Goal: Task Accomplishment & Management: Manage account settings

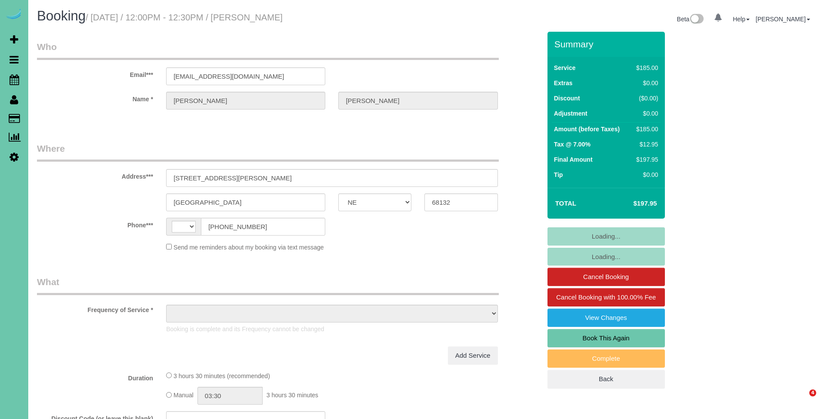
select select "NE"
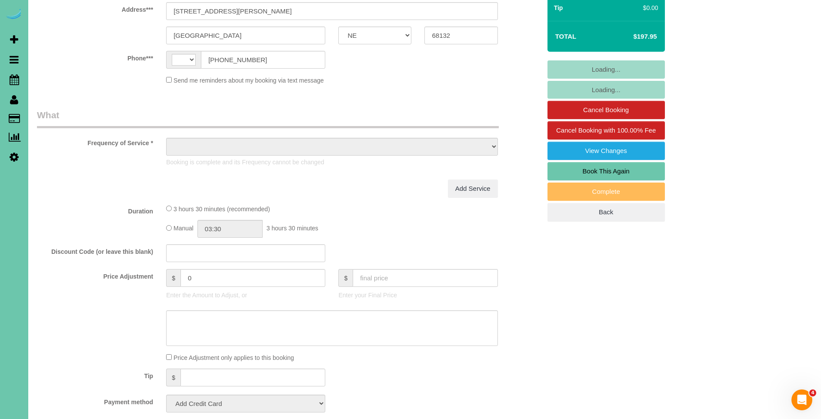
select select "string:[GEOGRAPHIC_DATA]"
select select "string:fspay-76d7e4f3-4447-445a-9553-2bf91621a1e9"
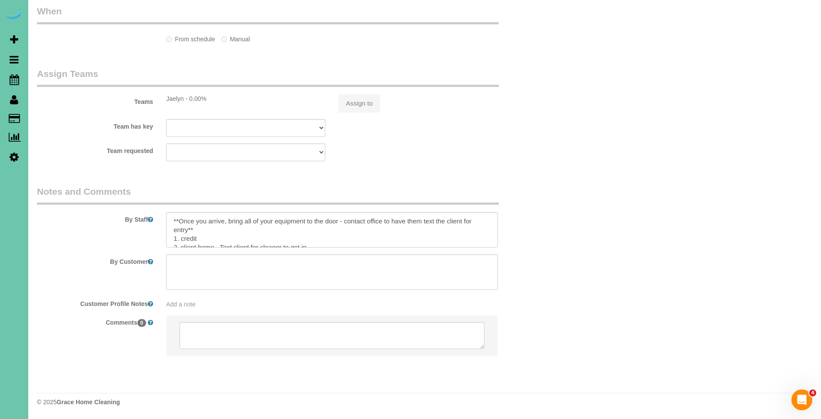
select select "object:702"
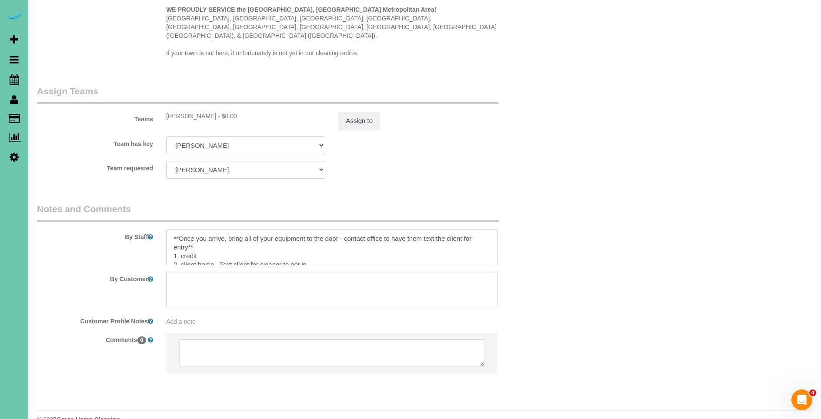
scroll to position [69, 0]
drag, startPoint x: 307, startPoint y: 237, endPoint x: 150, endPoint y: 238, distance: 156.5
click at [150, 238] on div "By Staff" at bounding box center [288, 234] width 517 height 63
click at [297, 248] on sui-booking-comments "By Staff By Customer Customer Profile Notes Add a note Comments 0" at bounding box center [289, 293] width 504 height 180
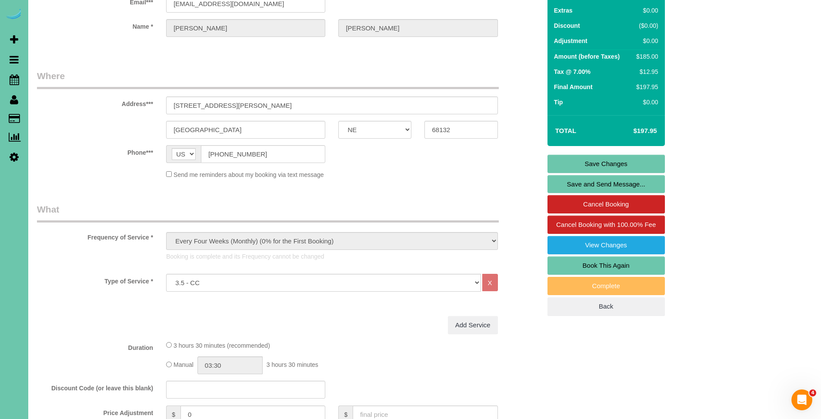
scroll to position [0, 0]
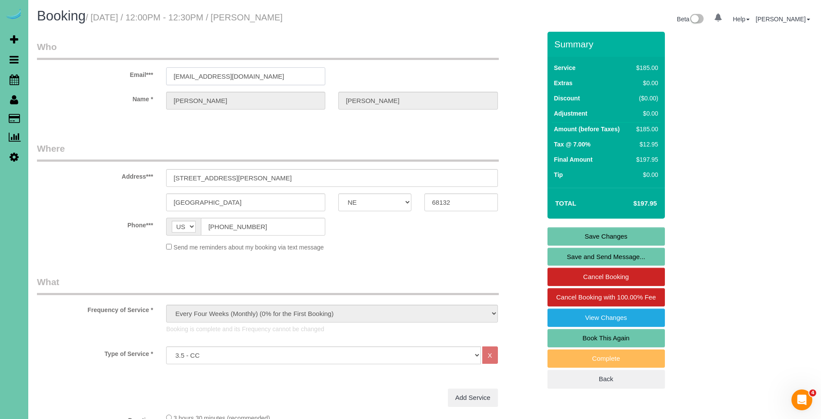
click at [255, 77] on input "[EMAIL_ADDRESS][DOMAIN_NAME]" at bounding box center [245, 76] width 159 height 18
click at [126, 75] on div "Email*** [EMAIL_ADDRESS][DOMAIN_NAME]" at bounding box center [288, 62] width 517 height 45
drag, startPoint x: 36, startPoint y: 15, endPoint x: 378, endPoint y: 12, distance: 342.2
click at [378, 12] on div "Booking / [DATE] / 12:00PM - 12:30PM / [PERSON_NAME]" at bounding box center [227, 18] width 394 height 19
click at [378, 12] on h1 "Booking / [DATE] / 12:00PM - 12:30PM / [PERSON_NAME]" at bounding box center [227, 16] width 381 height 15
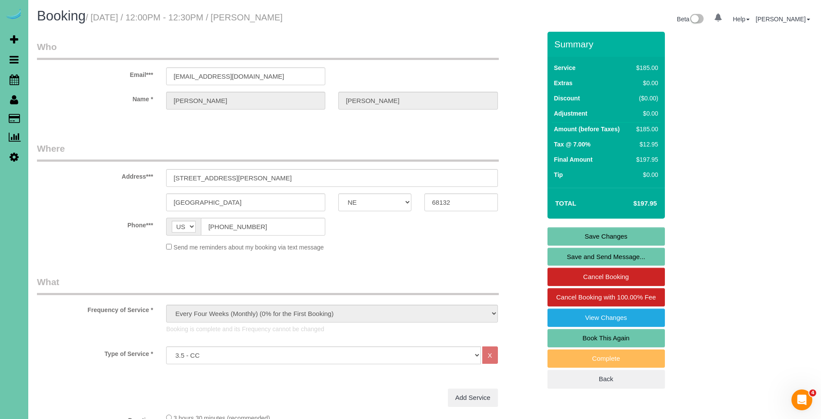
drag, startPoint x: 343, startPoint y: 17, endPoint x: 38, endPoint y: 18, distance: 304.3
click at [38, 18] on h1 "Booking / [DATE] / 12:00PM - 12:30PM / [PERSON_NAME]" at bounding box center [227, 16] width 381 height 15
drag, startPoint x: 37, startPoint y: 16, endPoint x: 339, endPoint y: 12, distance: 301.3
click at [339, 12] on h1 "Booking / [DATE] / 12:00PM - 12:30PM / [PERSON_NAME]" at bounding box center [227, 16] width 381 height 15
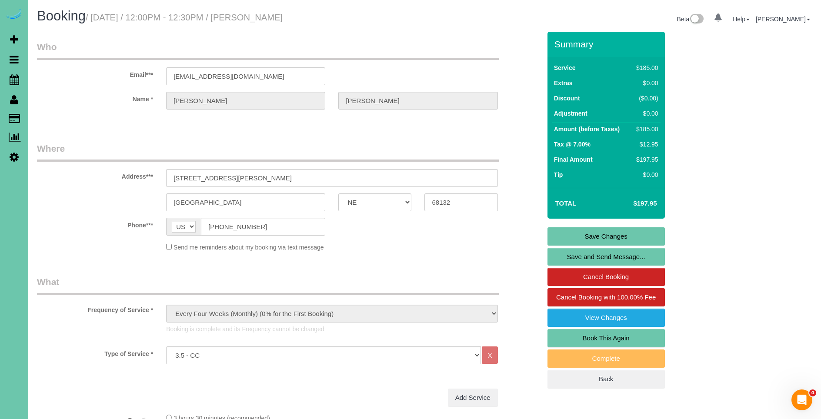
click at [341, 17] on h1 "Booking / [DATE] / 12:00PM - 12:30PM / [PERSON_NAME]" at bounding box center [227, 16] width 381 height 15
drag, startPoint x: 337, startPoint y: 17, endPoint x: 39, endPoint y: 11, distance: 297.9
click at [39, 11] on h1 "Booking / [DATE] / 12:00PM - 12:30PM / [PERSON_NAME]" at bounding box center [227, 16] width 381 height 15
drag, startPoint x: 38, startPoint y: 13, endPoint x: 145, endPoint y: 15, distance: 107.0
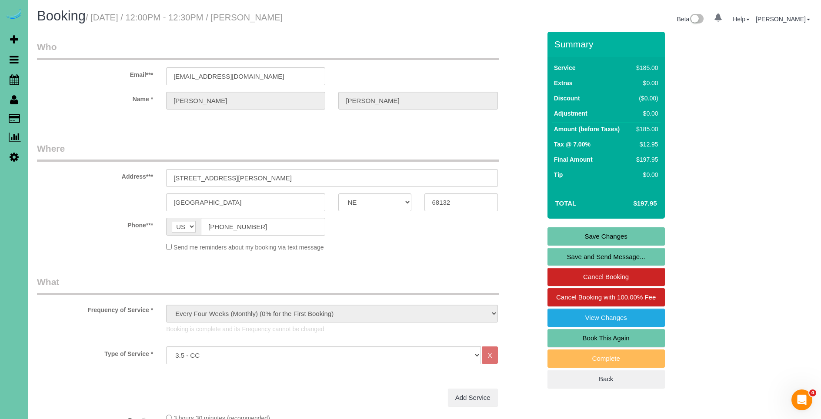
click at [146, 15] on h1 "Booking / [DATE] / 12:00PM - 12:30PM / [PERSON_NAME]" at bounding box center [227, 16] width 381 height 15
drag, startPoint x: 335, startPoint y: 18, endPoint x: 40, endPoint y: 20, distance: 294.3
click at [40, 20] on h1 "Booking / [DATE] / 12:00PM - 12:30PM / [PERSON_NAME]" at bounding box center [227, 16] width 381 height 15
drag, startPoint x: 314, startPoint y: 17, endPoint x: 50, endPoint y: 29, distance: 265.0
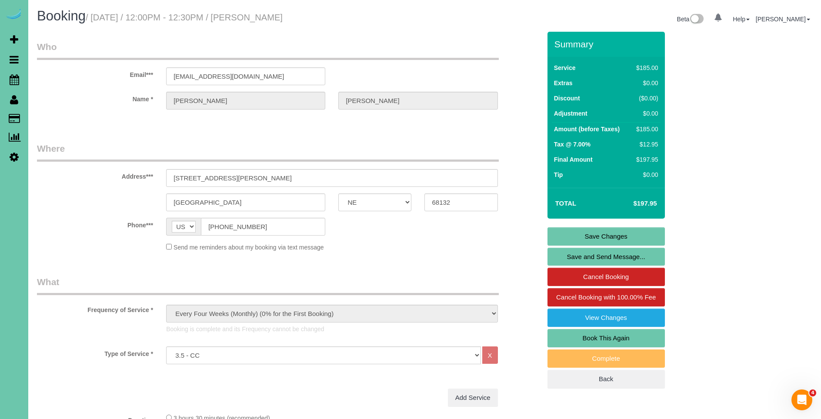
click at [38, 19] on h1 "Booking / [DATE] / 12:00PM - 12:30PM / [PERSON_NAME]" at bounding box center [227, 16] width 381 height 15
click at [54, 30] on div "Booking / [DATE] / 12:00PM - 12:30PM / [PERSON_NAME] Beta 0 Your Notifications …" at bounding box center [424, 20] width 788 height 23
drag, startPoint x: 377, startPoint y: 20, endPoint x: 53, endPoint y: 28, distance: 324.9
click at [32, 12] on div "Booking / [DATE] / 12:00PM - 12:30PM / [PERSON_NAME]" at bounding box center [227, 18] width 394 height 19
click at [56, 30] on div "Booking / [DATE] / 12:00PM - 12:30PM / [PERSON_NAME] Beta 0 Your Notifications …" at bounding box center [424, 20] width 788 height 23
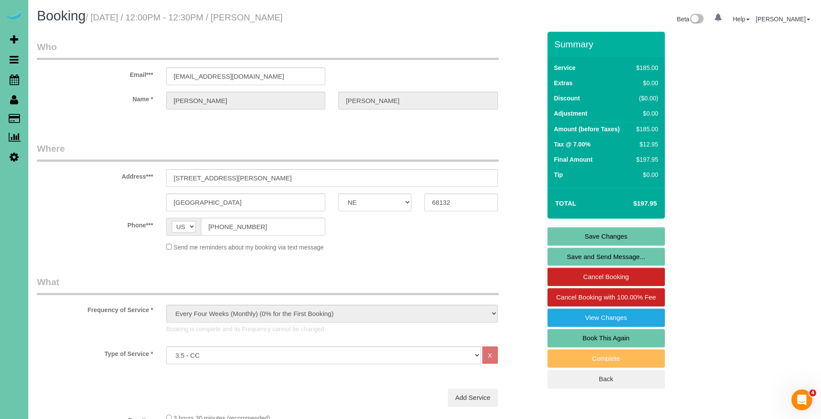
drag, startPoint x: 332, startPoint y: 20, endPoint x: 54, endPoint y: 21, distance: 278.2
click at [41, 17] on h1 "Booking / [DATE] / 12:00PM - 12:30PM / [PERSON_NAME]" at bounding box center [227, 16] width 381 height 15
drag, startPoint x: 369, startPoint y: 20, endPoint x: 40, endPoint y: 17, distance: 329.6
click at [32, 17] on div "Booking / [DATE] / 12:00PM - 12:30PM / [PERSON_NAME]" at bounding box center [227, 18] width 394 height 19
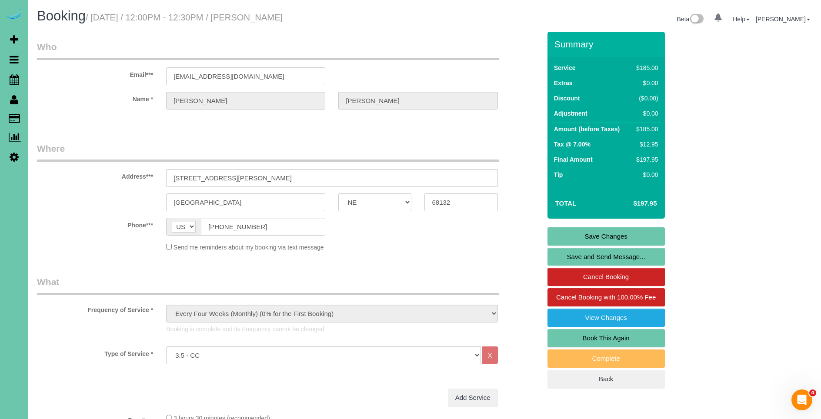
click at [109, 28] on div "Booking / [DATE] / 12:00PM - 12:30PM / [PERSON_NAME] Beta 0 Your Notifications …" at bounding box center [424, 20] width 788 height 23
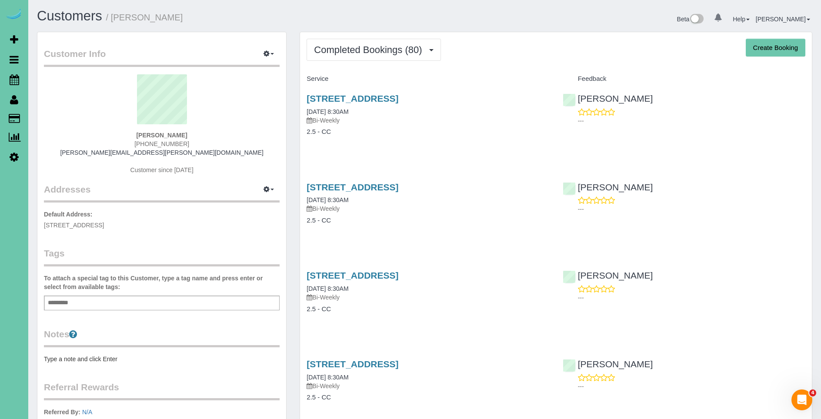
click at [472, 59] on div "Completed Bookings (80) Completed Bookings (80) Upcoming Bookings (20) Cancelle…" at bounding box center [556, 50] width 499 height 22
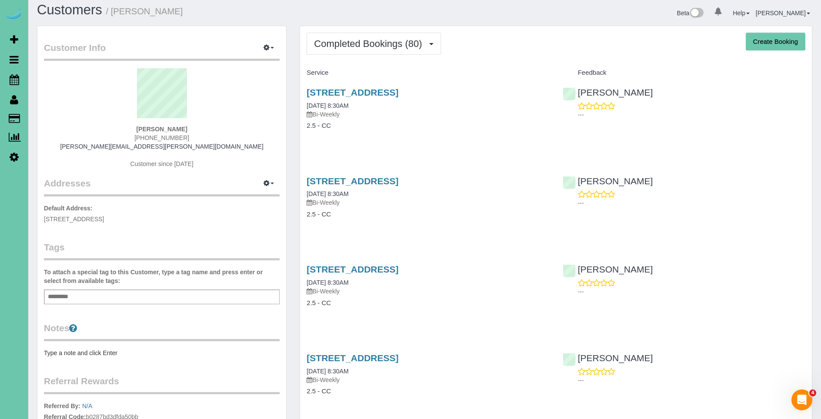
click at [491, 180] on h3 "320 S 71st Street, Omaha, NE 68132" at bounding box center [428, 181] width 243 height 10
drag, startPoint x: 491, startPoint y: 180, endPoint x: 303, endPoint y: 178, distance: 187.4
click at [303, 178] on div "320 S 71st Street, Omaha, NE 68132 09/03/2025 8:30AM Bi-Weekly 2.5 - CC" at bounding box center [428, 202] width 256 height 67
copy div "320 S 71st Street, Omaha, NE 68132"
click at [341, 42] on span "Completed Bookings (80)" at bounding box center [370, 43] width 112 height 11
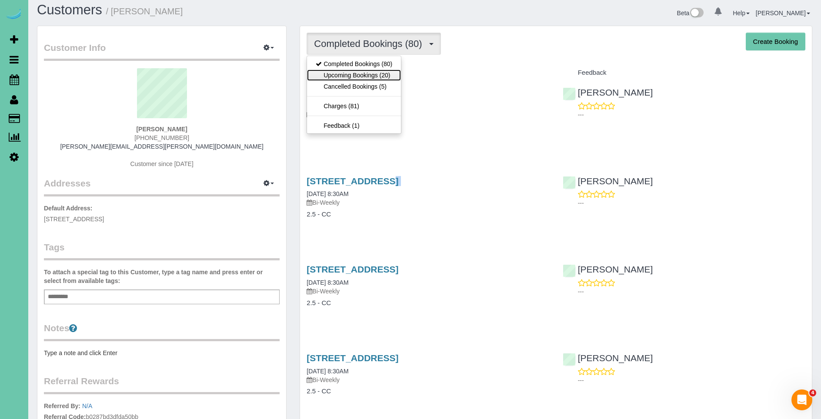
click at [365, 76] on link "Upcoming Bookings (20)" at bounding box center [354, 75] width 94 height 11
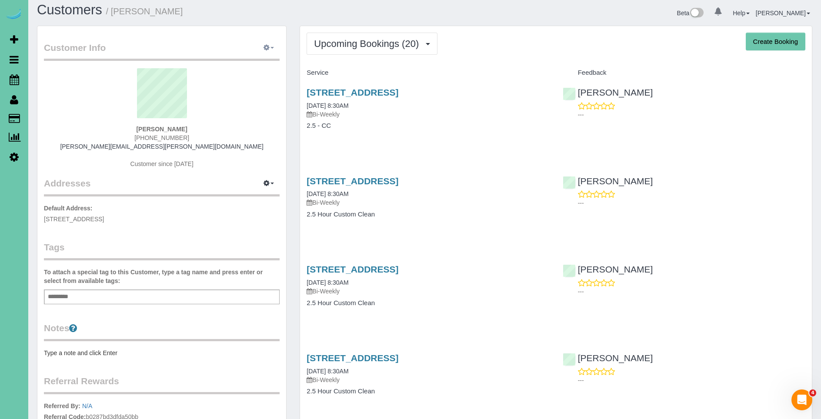
click at [267, 49] on icon "button" at bounding box center [266, 47] width 6 height 5
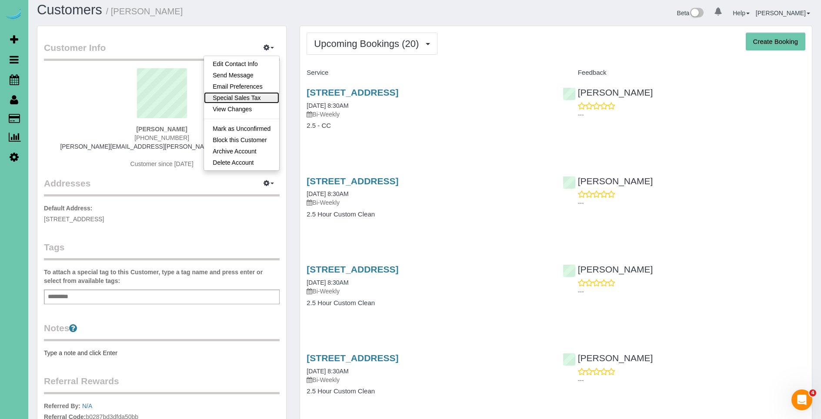
click at [238, 100] on link "Special Sales Tax" at bounding box center [241, 97] width 75 height 11
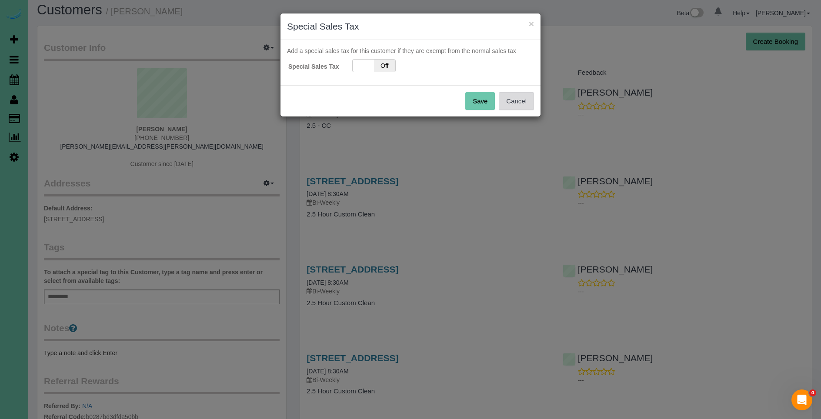
click at [510, 103] on button "Cancel" at bounding box center [516, 101] width 35 height 18
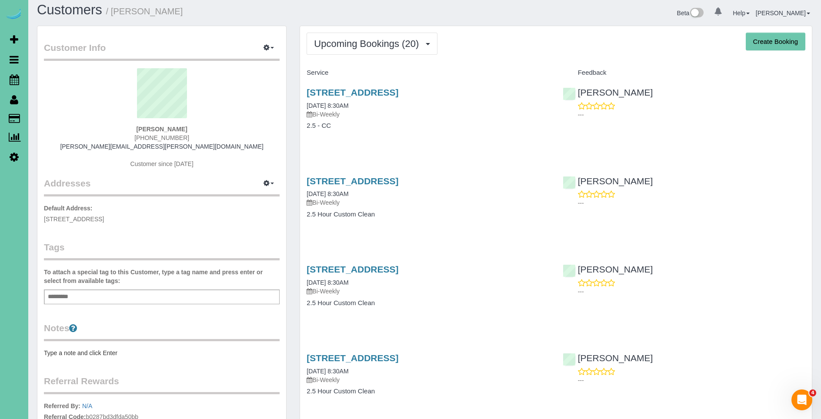
click at [250, 106] on sui-profile-pic at bounding box center [161, 96] width 223 height 57
click at [403, 43] on span "Upcoming Bookings (20)" at bounding box center [368, 43] width 109 height 11
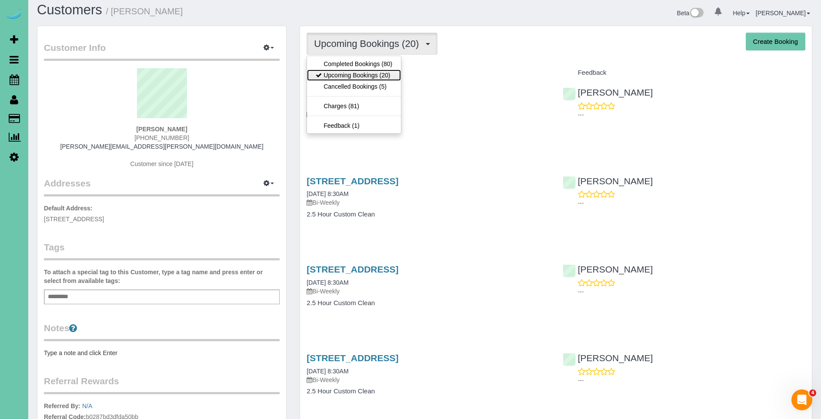
click at [376, 77] on link "Upcoming Bookings (20)" at bounding box center [354, 75] width 94 height 11
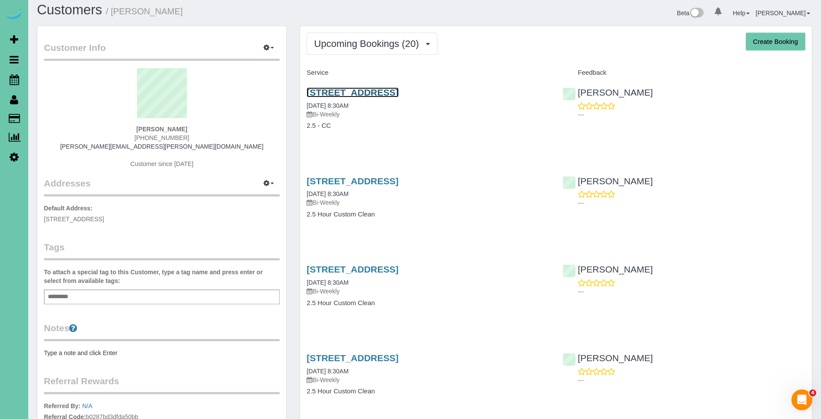
click at [384, 93] on link "320 S 71st Street, Omaha, NE 68132" at bounding box center [353, 92] width 92 height 10
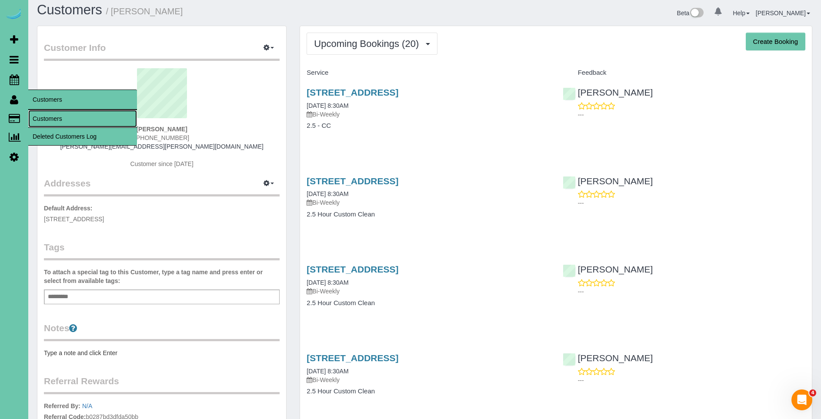
click at [53, 112] on link "Customers" at bounding box center [82, 118] width 109 height 17
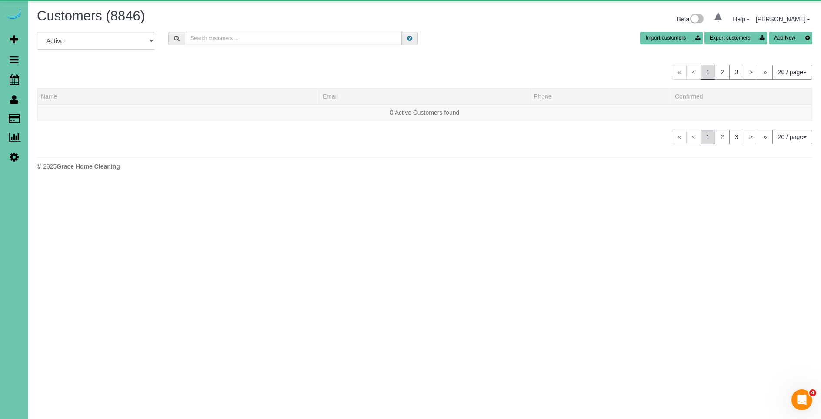
click at [188, 37] on input "text" at bounding box center [293, 38] width 217 height 13
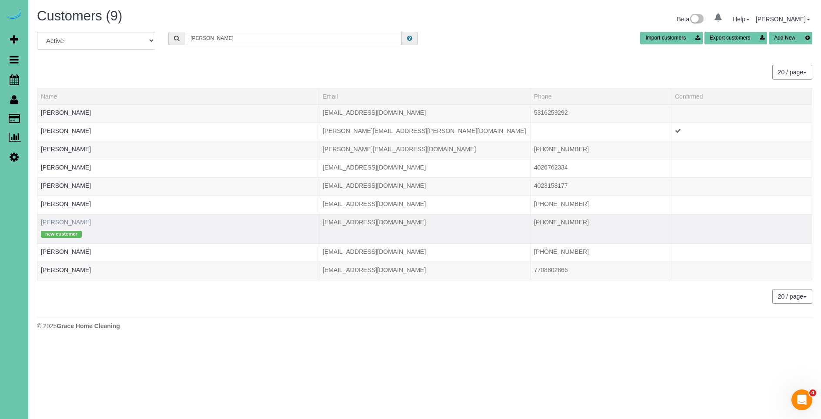
type input "trisha"
click at [61, 222] on link "Trisha Mankin" at bounding box center [66, 222] width 50 height 7
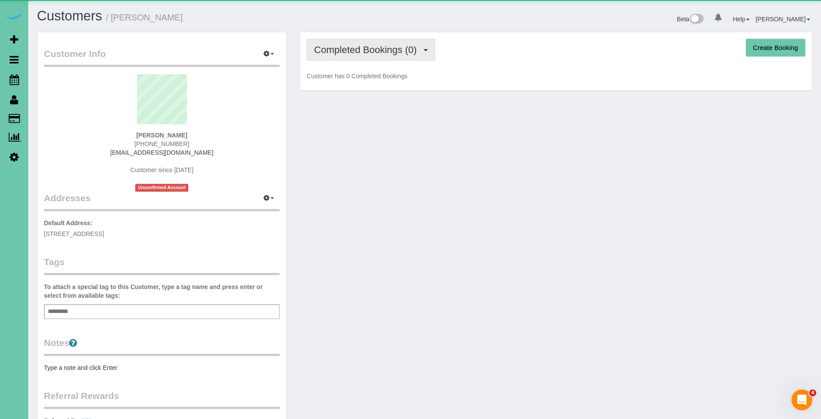
click at [379, 48] on span "Completed Bookings (0)" at bounding box center [367, 49] width 107 height 11
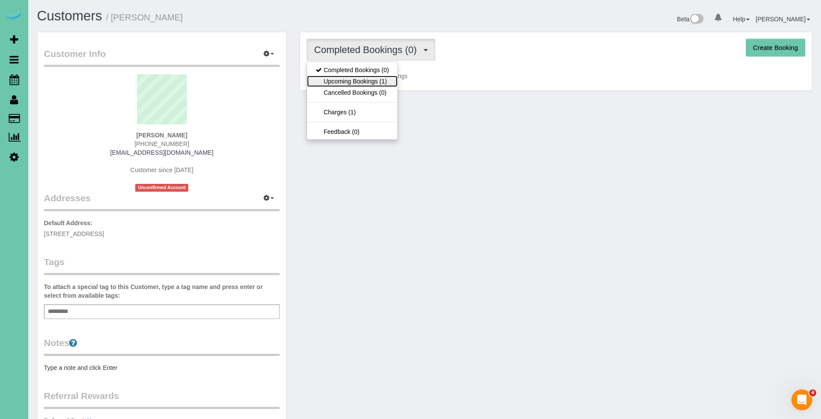
click at [384, 81] on link "Upcoming Bookings (1)" at bounding box center [352, 81] width 90 height 11
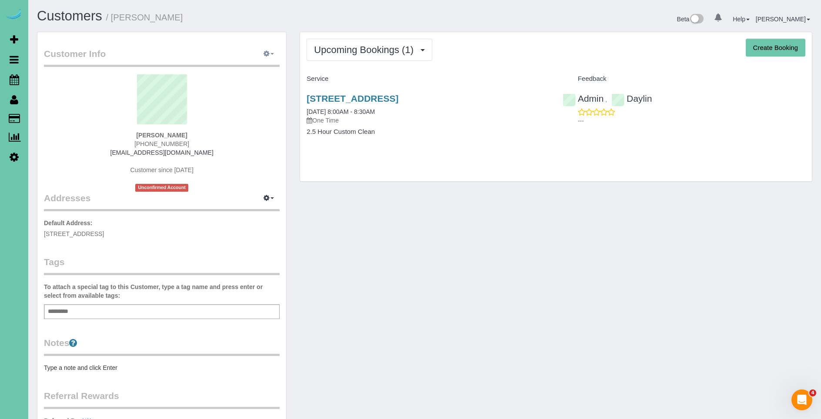
click at [267, 54] on icon "button" at bounding box center [266, 53] width 6 height 5
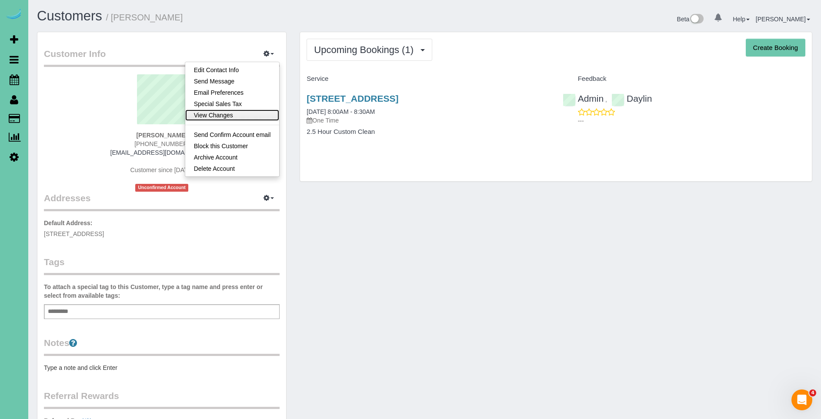
click at [243, 117] on link "View Changes" at bounding box center [232, 115] width 94 height 11
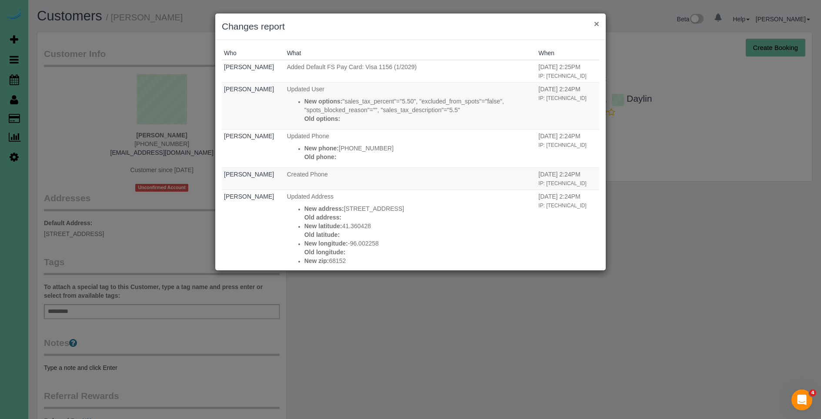
click at [596, 23] on button "×" at bounding box center [596, 23] width 5 height 9
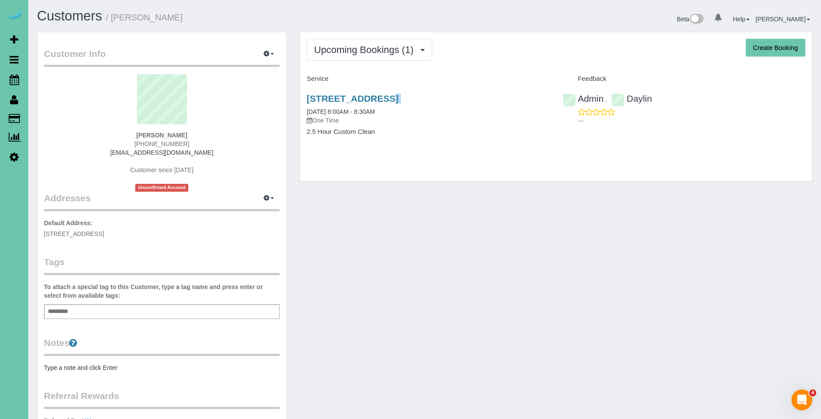
copy div "5850 Country Squire Plz, Omaha, NE 68152"
drag, startPoint x: 508, startPoint y: 93, endPoint x: 524, endPoint y: 106, distance: 20.1
click at [524, 106] on div "5850 Country Squire Plz, Omaha, NE 68152 09/17/2025 8:00AM - 8:30AM One Time" at bounding box center [428, 108] width 243 height 31
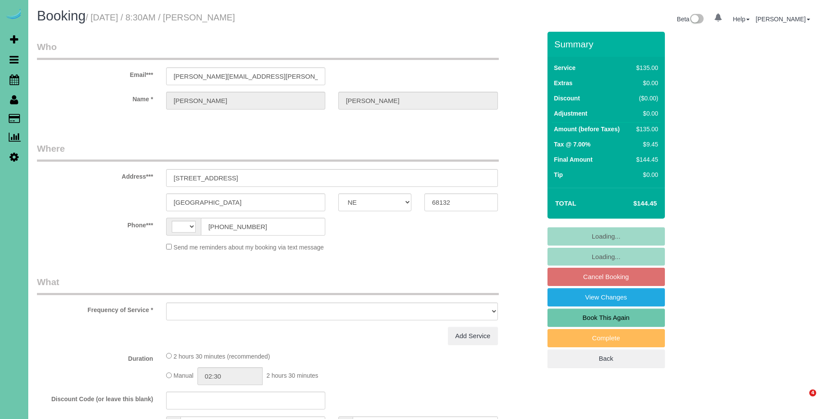
select select "NE"
select select "string:fspay-cf6d09dd-3363-4505-ae10-996af018aa10"
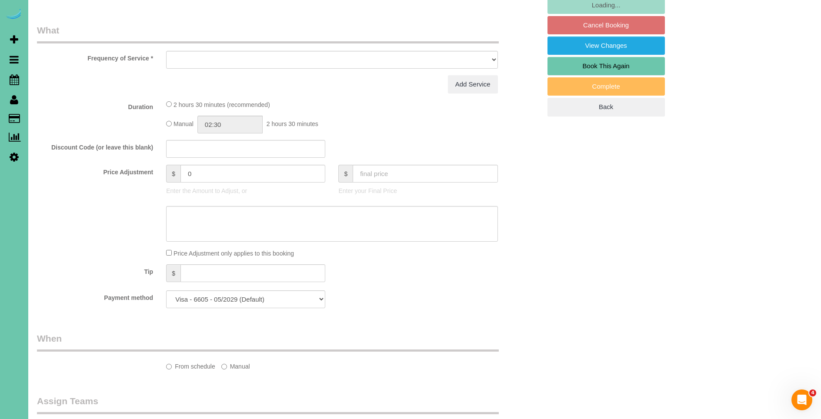
select select "string:[GEOGRAPHIC_DATA]"
select select "object:621"
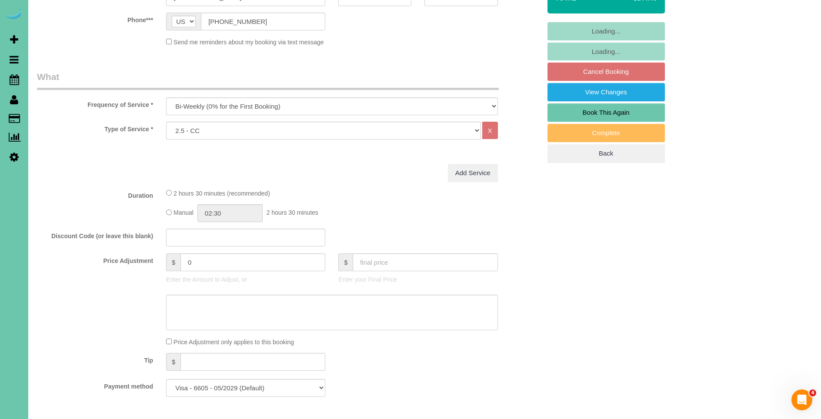
scroll to position [204, 0]
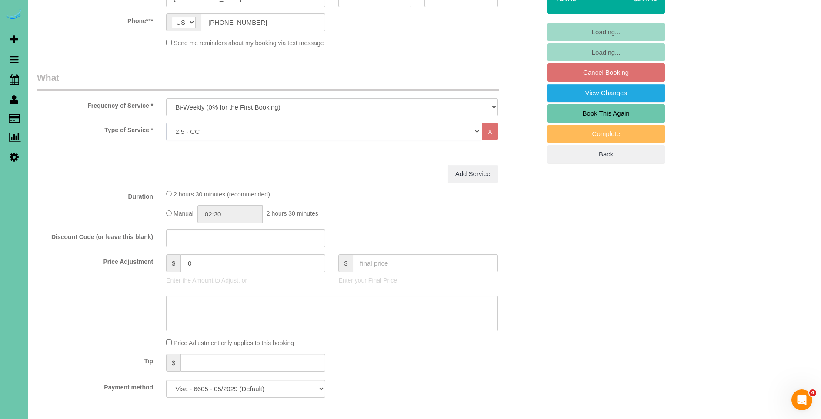
click at [203, 135] on select "Hourly 2.5 Hour Custom Clean 3.5 Hour Custom Clean commercial 1000 Square Feet …" at bounding box center [323, 132] width 314 height 18
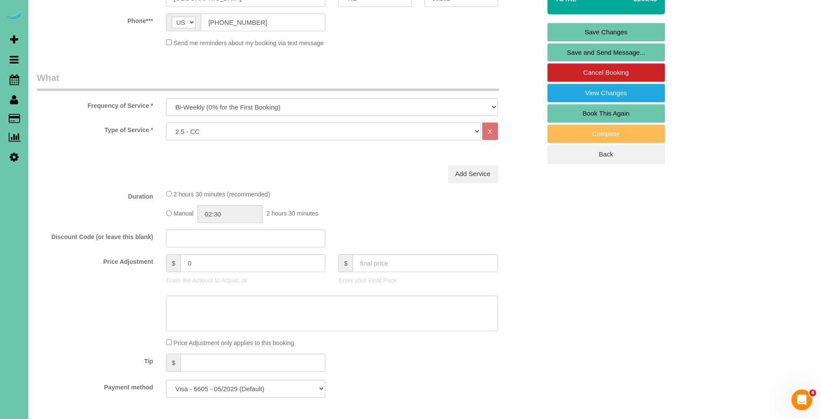
select select "160"
click at [166, 123] on select "Hourly 2.5 Hour Custom Clean 3.5 Hour Custom Clean commercial 1000 Square Feet …" at bounding box center [323, 132] width 314 height 18
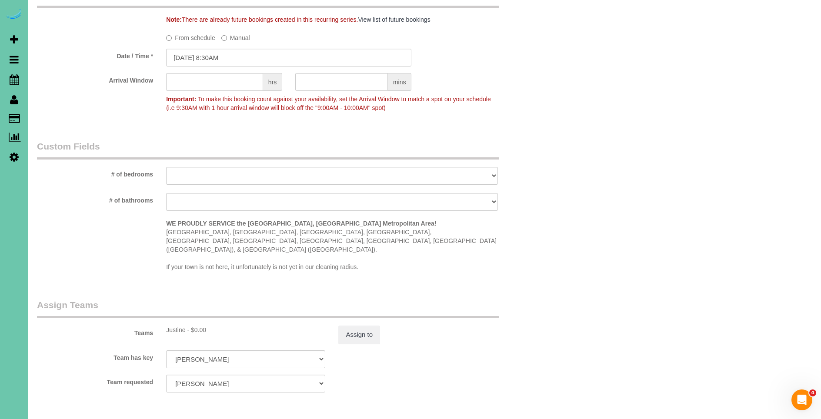
scroll to position [852, 0]
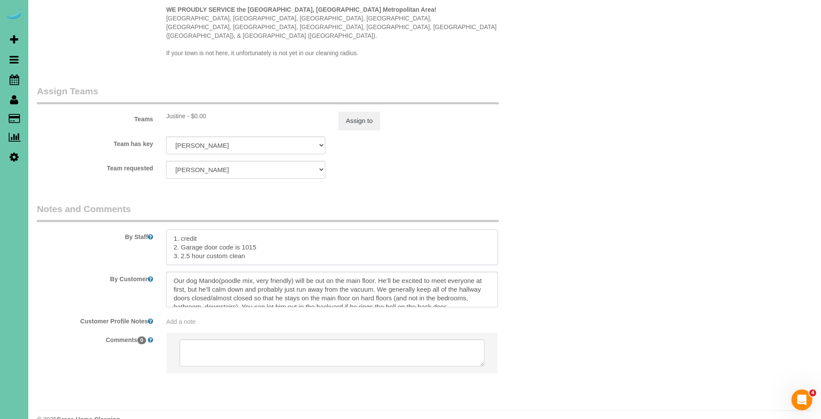
drag, startPoint x: 190, startPoint y: 238, endPoint x: 180, endPoint y: 239, distance: 10.0
click at [180, 239] on textarea at bounding box center [331, 248] width 331 height 36
click at [261, 240] on textarea at bounding box center [331, 248] width 331 height 36
click at [171, 230] on textarea at bounding box center [331, 248] width 331 height 36
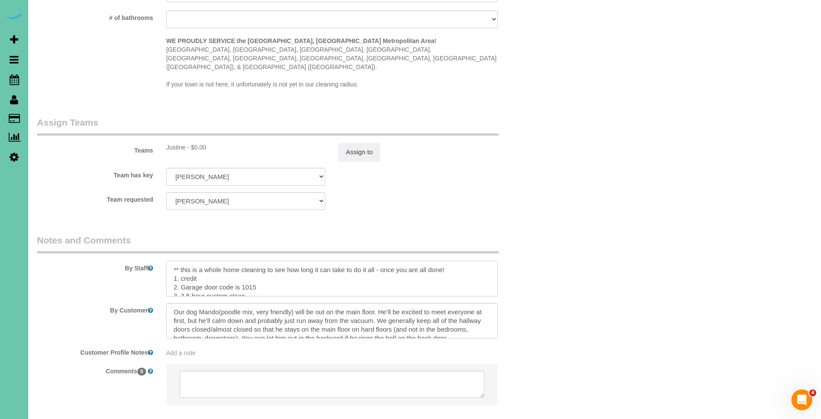
scroll to position [852, 0]
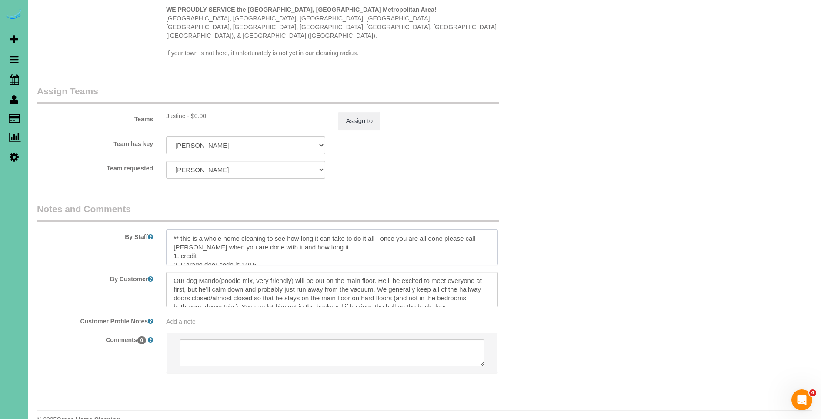
drag, startPoint x: 317, startPoint y: 230, endPoint x: 219, endPoint y: 222, distance: 98.6
click at [313, 234] on textarea at bounding box center [331, 248] width 331 height 36
drag, startPoint x: 182, startPoint y: 222, endPoint x: 247, endPoint y: 234, distance: 66.3
click at [182, 230] on textarea at bounding box center [331, 248] width 331 height 36
click at [368, 234] on textarea at bounding box center [331, 248] width 331 height 36
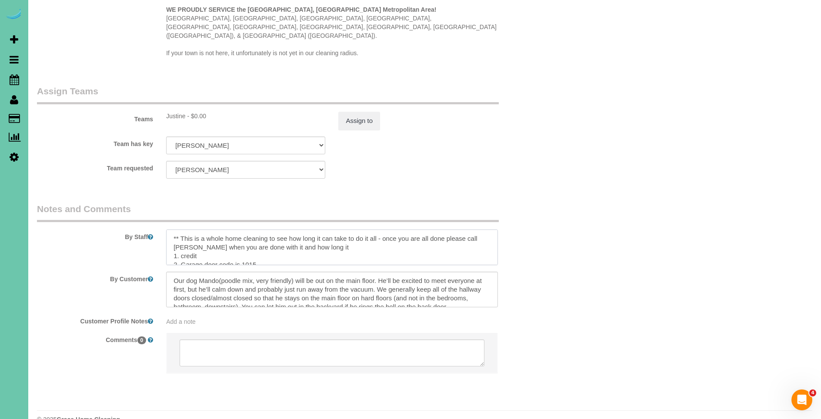
click at [347, 230] on textarea at bounding box center [331, 248] width 331 height 36
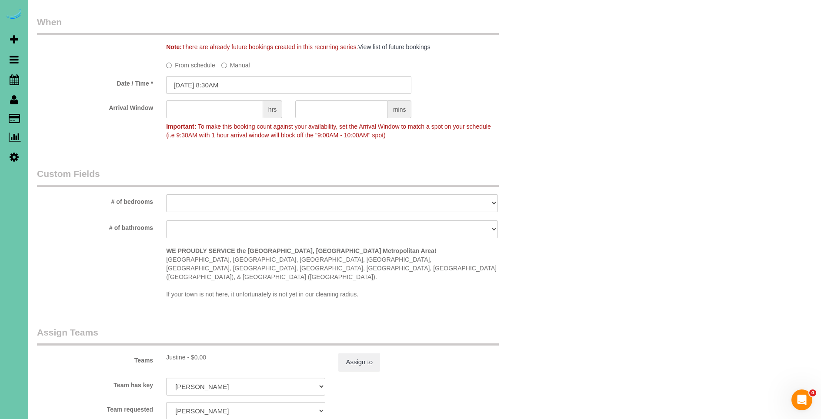
scroll to position [0, 0]
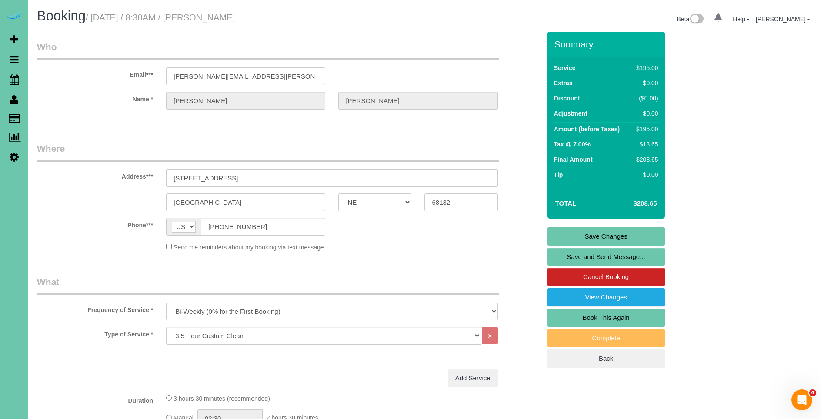
type textarea "** This is a whole home cleaning to see how long it can take to do it all - onc…"
click at [610, 234] on link "Save Changes" at bounding box center [605, 236] width 117 height 18
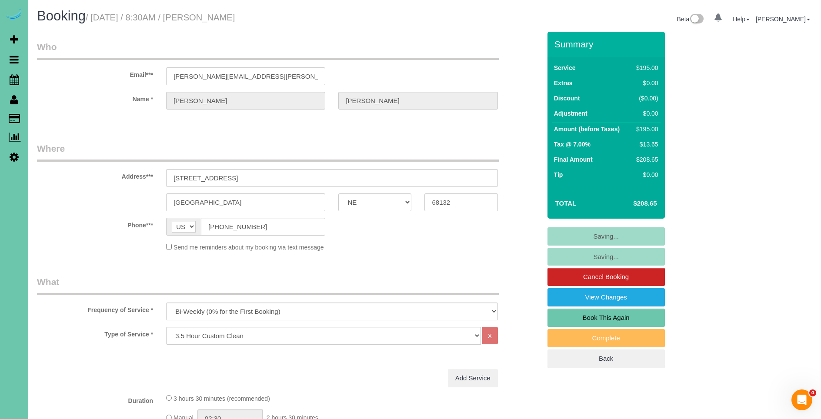
scroll to position [0, 0]
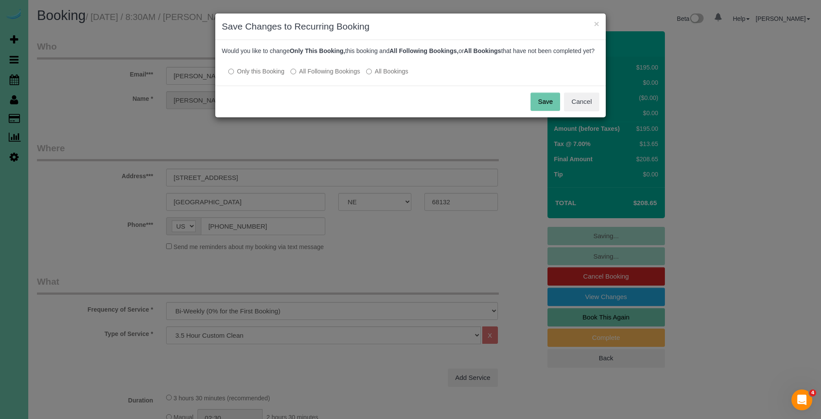
click at [538, 111] on button "Save" at bounding box center [545, 102] width 30 height 18
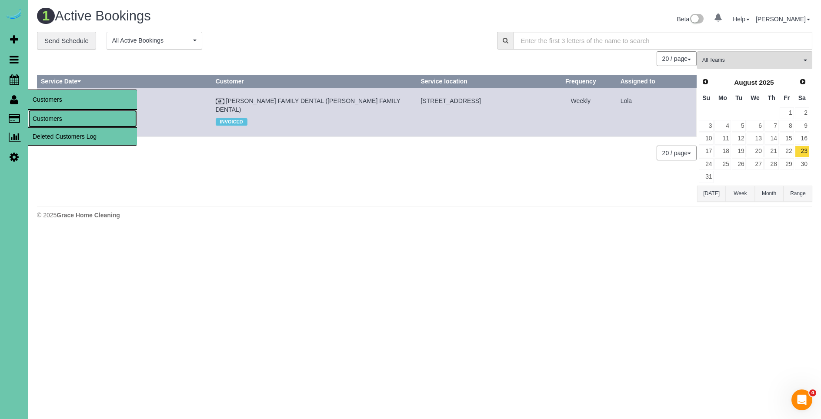
click at [62, 121] on link "Customers" at bounding box center [82, 118] width 109 height 17
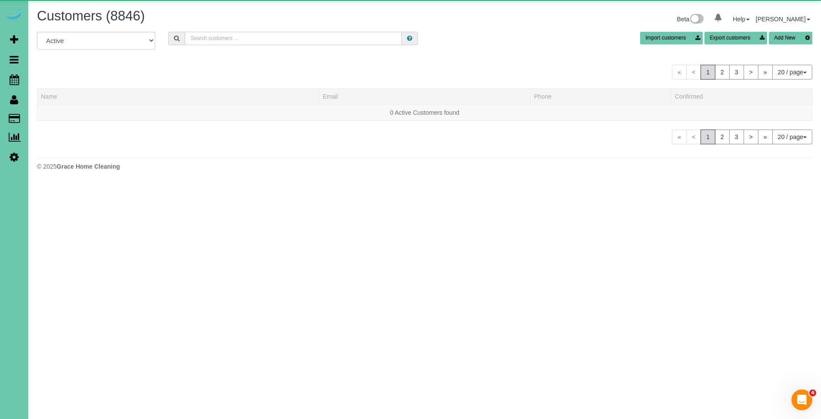
click at [252, 43] on input "text" at bounding box center [293, 38] width 217 height 13
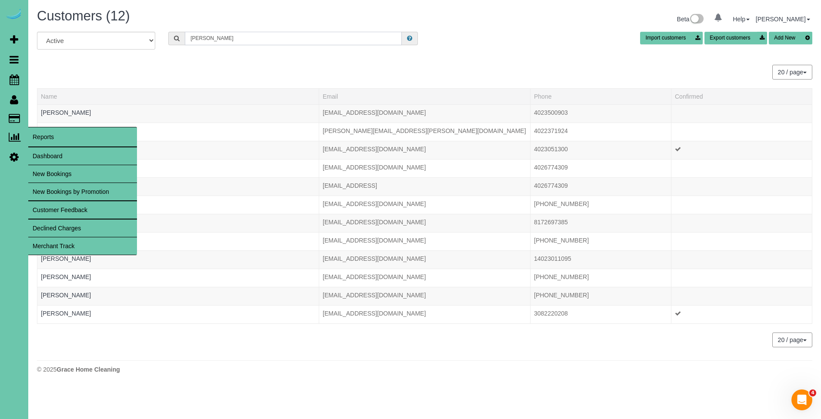
type input "megan s"
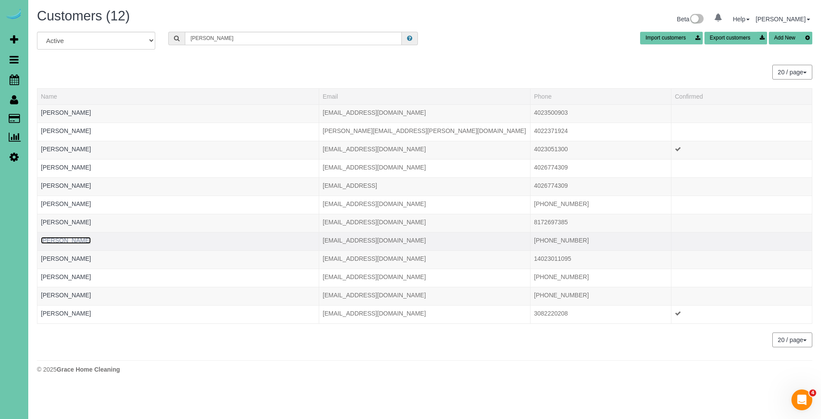
click at [67, 241] on link "Megan Spielman" at bounding box center [66, 240] width 50 height 7
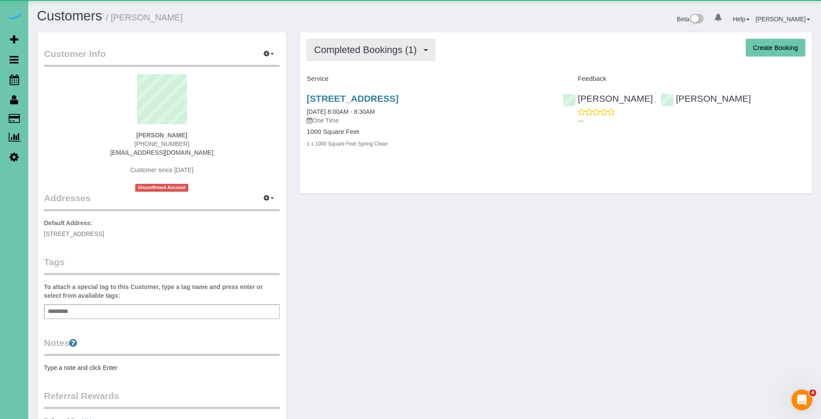
click at [336, 42] on button "Completed Bookings (1)" at bounding box center [371, 50] width 129 height 22
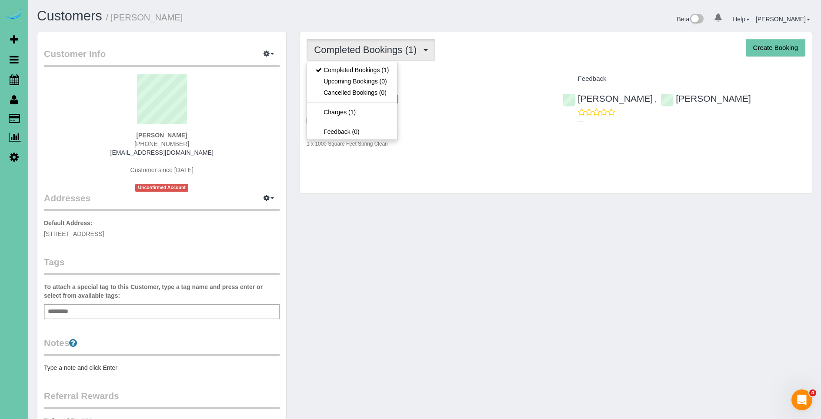
click at [465, 82] on h4 "Service" at bounding box center [428, 78] width 243 height 7
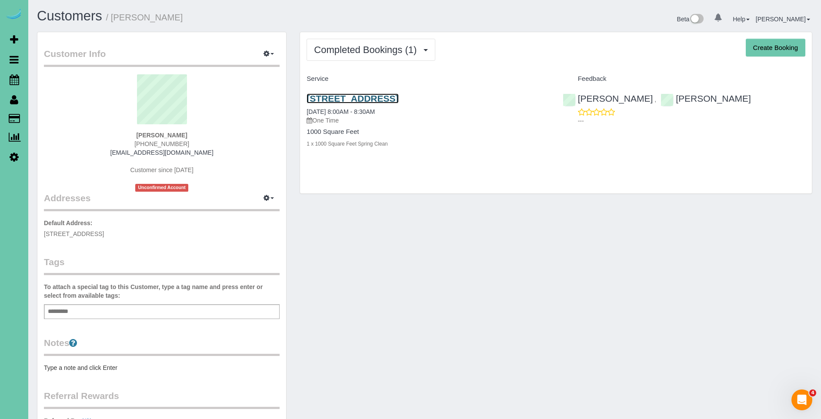
click at [398, 94] on link "522 N 75th St, Omaha, NE 68114" at bounding box center [353, 98] width 92 height 10
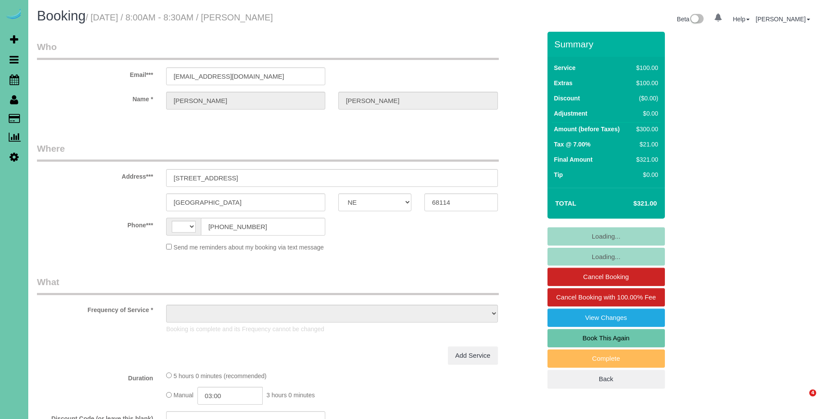
select select "NE"
select select "string:[GEOGRAPHIC_DATA]"
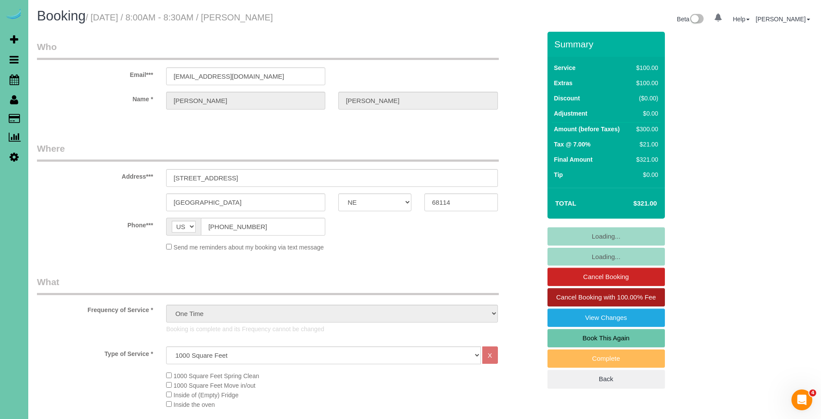
select select "object:848"
click at [627, 339] on link "Book This Again" at bounding box center [605, 338] width 117 height 18
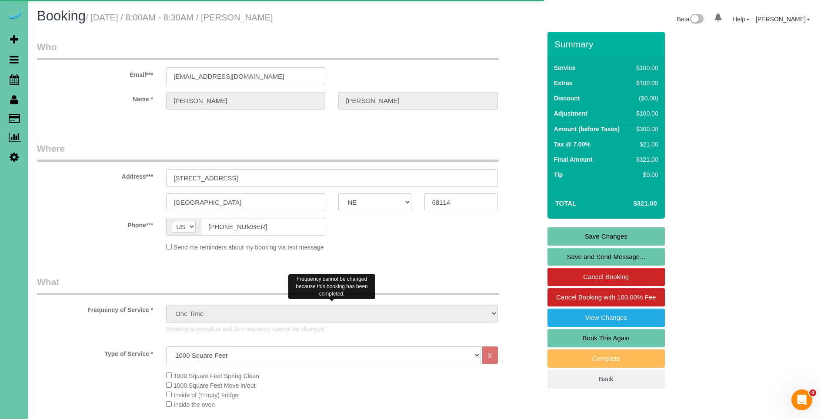
select select "NE"
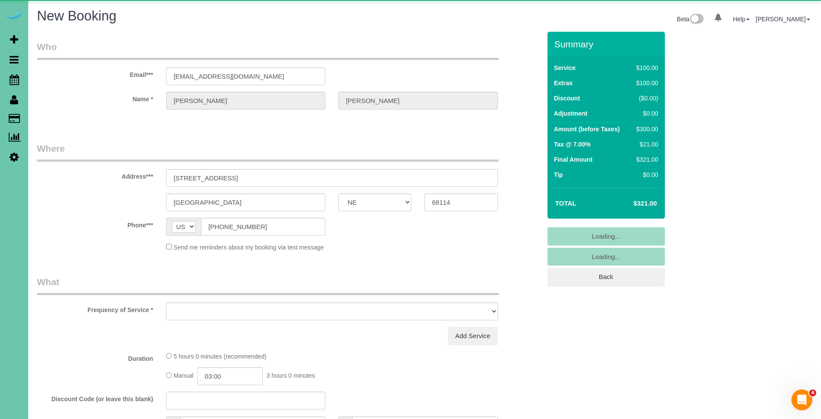
select select "object:1419"
select select "string:fspay-2a1ceae9-0968-49aa-9bdd-718a0a6ea589"
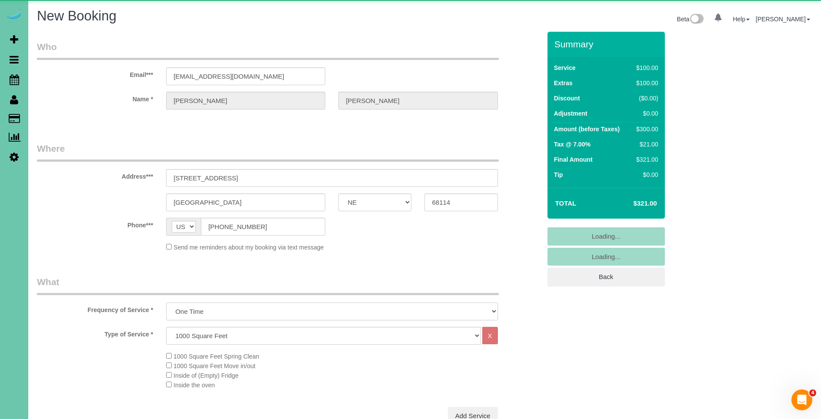
click at [237, 308] on select "One Time Weekly (0% for the First Booking) Bi-Weekly (0% for the First Booking)…" at bounding box center [331, 312] width 331 height 18
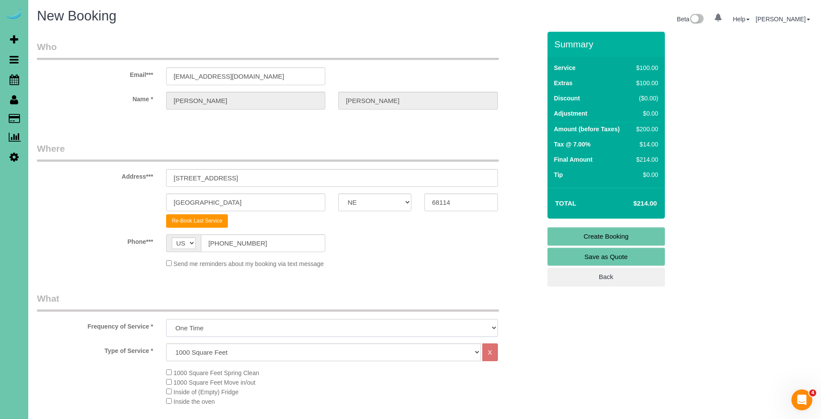
select select "object:1640"
click at [166, 319] on select "One Time Weekly (0% for the First Booking) Bi-Weekly (0% for the First Booking)…" at bounding box center [331, 328] width 331 height 18
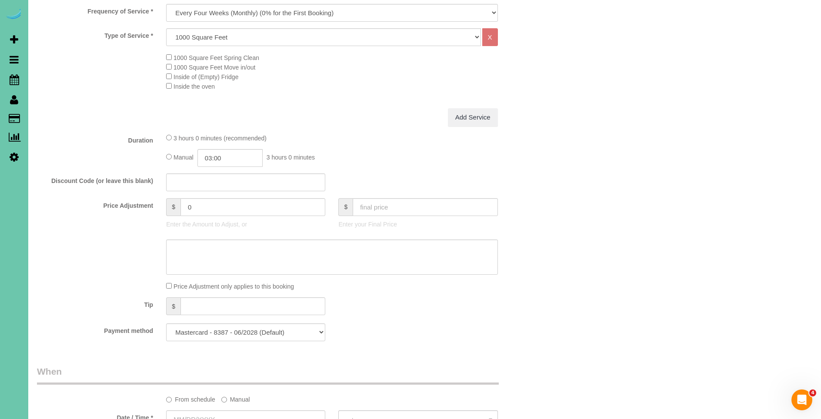
scroll to position [312, 0]
drag, startPoint x: 198, startPoint y: 213, endPoint x: 178, endPoint y: 210, distance: 20.5
click at [178, 210] on div "$ 0" at bounding box center [245, 210] width 159 height 18
type input "59"
click at [343, 129] on div "Add Service" at bounding box center [332, 120] width 344 height 18
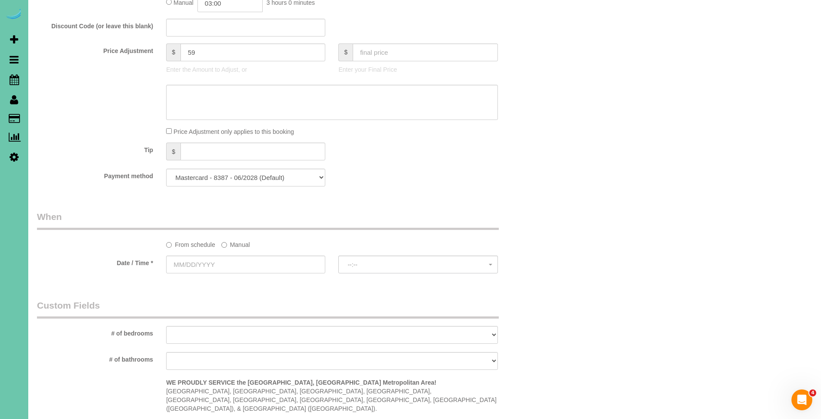
scroll to position [457, 0]
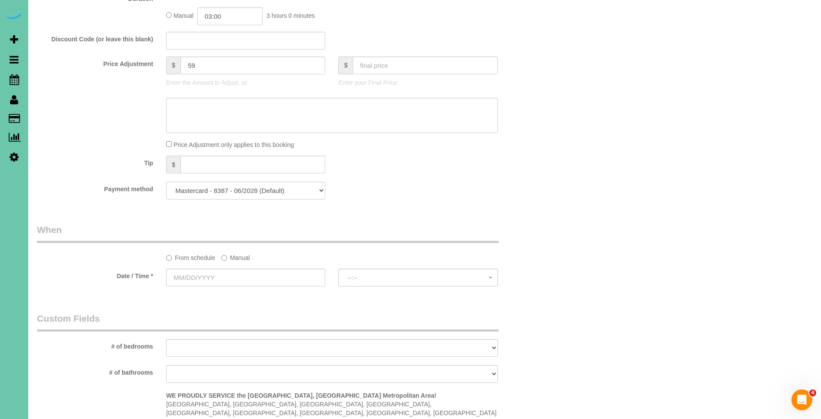
click at [231, 256] on label "Manual" at bounding box center [235, 256] width 29 height 12
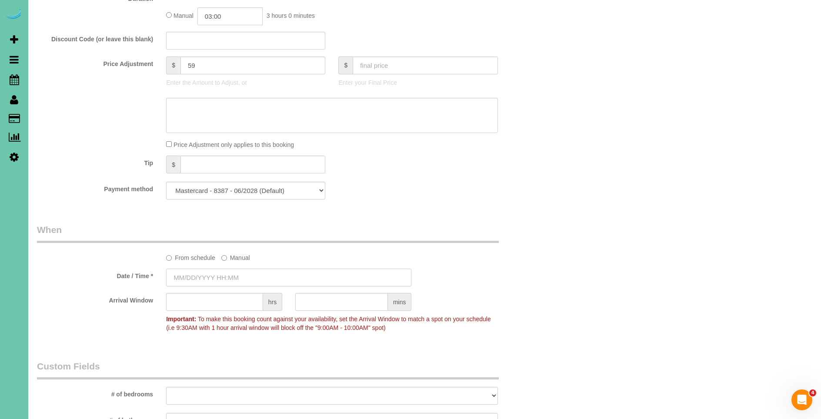
click at [187, 272] on input "text" at bounding box center [288, 278] width 245 height 18
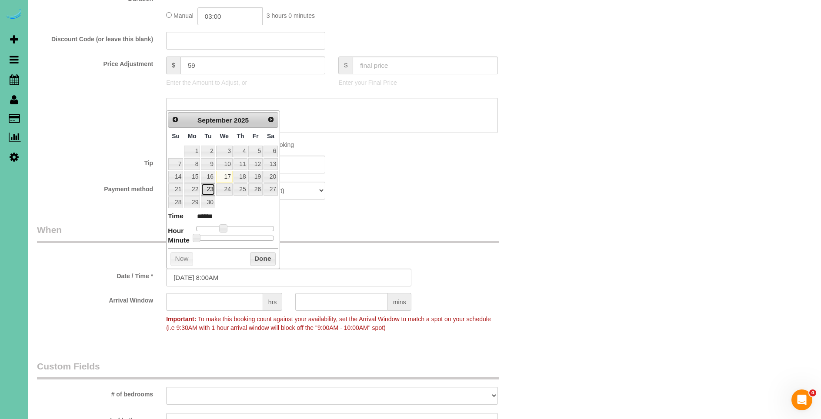
click at [207, 190] on link "23" at bounding box center [208, 189] width 14 height 12
type input "09/23/2025 8:00AM"
drag, startPoint x: 263, startPoint y: 259, endPoint x: 365, endPoint y: 312, distance: 115.1
click at [263, 259] on button "Done" at bounding box center [263, 259] width 26 height 14
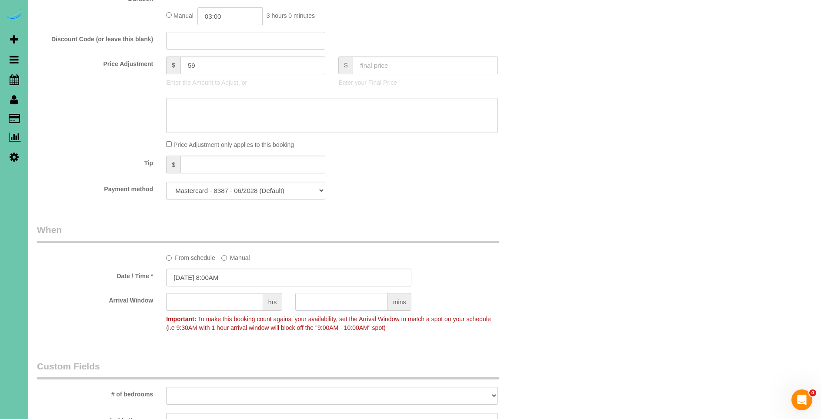
click at [370, 304] on input "text" at bounding box center [341, 302] width 93 height 18
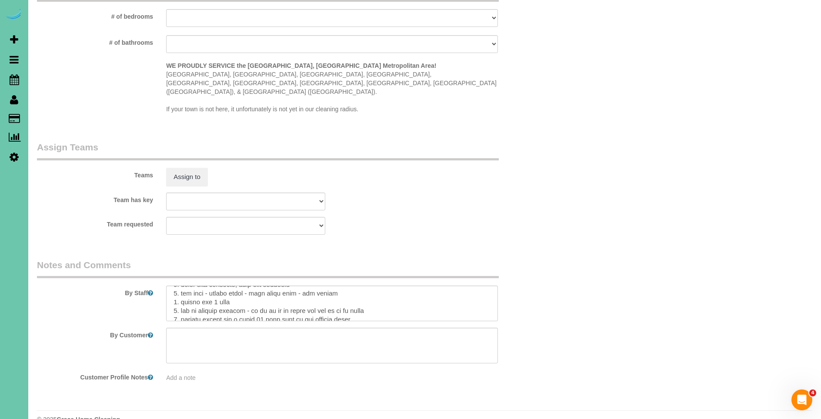
scroll to position [21, 0]
type input "30"
click at [240, 286] on textarea at bounding box center [331, 304] width 331 height 36
drag, startPoint x: 211, startPoint y: 278, endPoint x: 181, endPoint y: 279, distance: 30.4
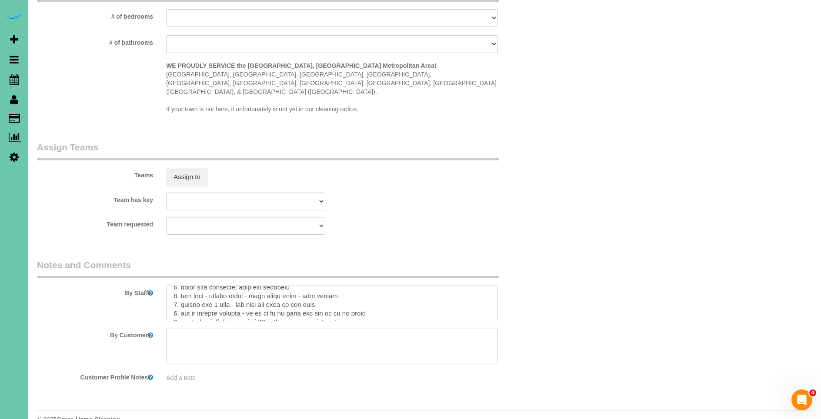
click at [181, 286] on textarea at bounding box center [331, 304] width 331 height 36
drag, startPoint x: 244, startPoint y: 279, endPoint x: 206, endPoint y: 279, distance: 38.7
click at [206, 286] on textarea at bounding box center [331, 304] width 331 height 36
drag, startPoint x: 255, startPoint y: 279, endPoint x: 293, endPoint y: 280, distance: 38.3
click at [293, 286] on textarea at bounding box center [331, 304] width 331 height 36
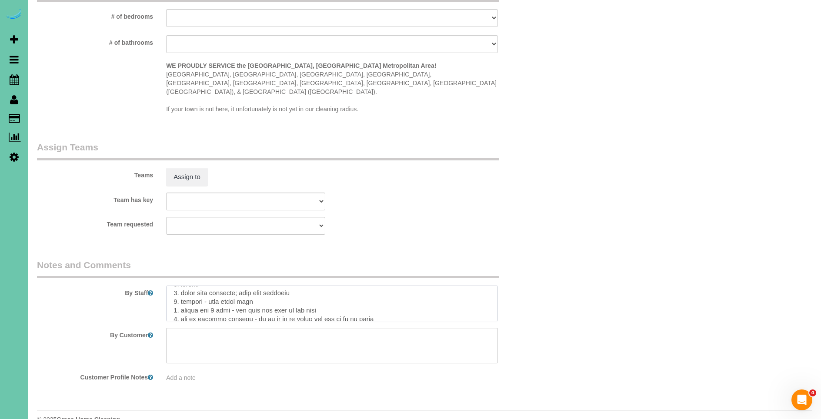
scroll to position [8, 0]
click at [339, 289] on textarea at bounding box center [331, 304] width 331 height 36
click at [338, 293] on textarea at bounding box center [331, 304] width 331 height 36
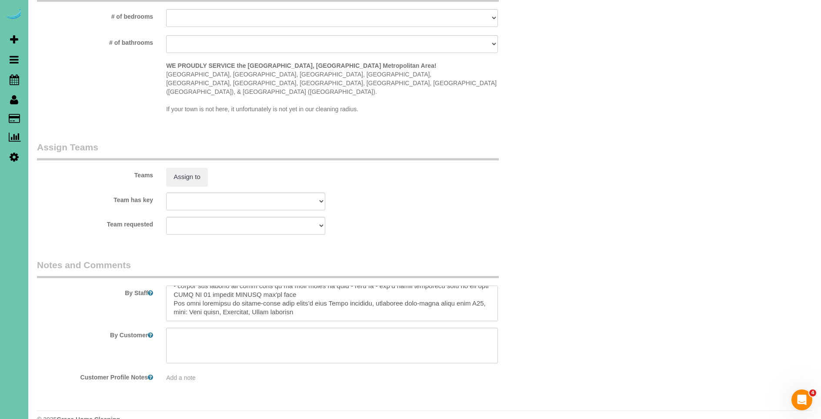
drag, startPoint x: 170, startPoint y: 288, endPoint x: 239, endPoint y: 306, distance: 71.0
click at [239, 306] on sui-booking-comments "By Staff By Customer Customer Profile Notes Add a note" at bounding box center [289, 320] width 504 height 123
drag, startPoint x: 199, startPoint y: 279, endPoint x: 155, endPoint y: 278, distance: 43.9
click at [155, 278] on div "By Staff" at bounding box center [288, 290] width 517 height 63
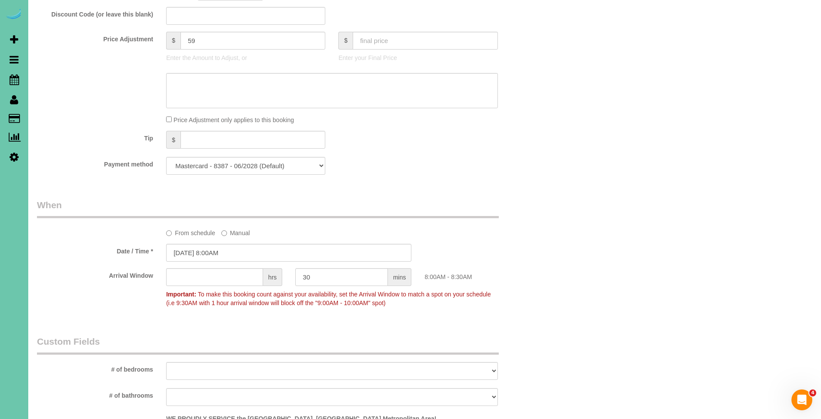
scroll to position [487, 0]
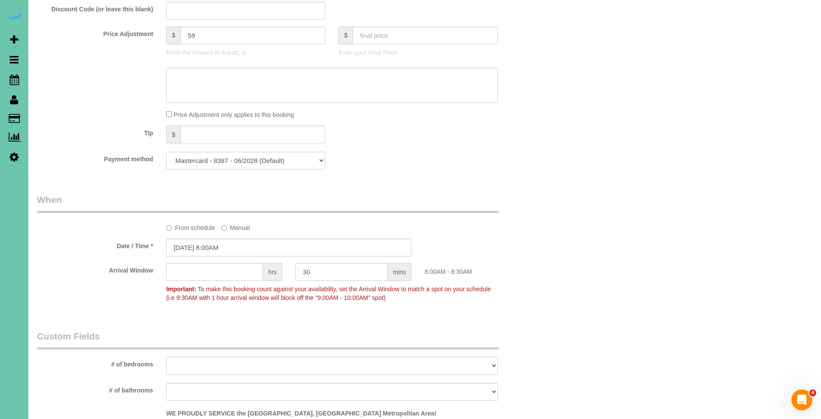
type textarea "1. credit 2. front door unlocked; lock when finished 3. monthly - main floor on…"
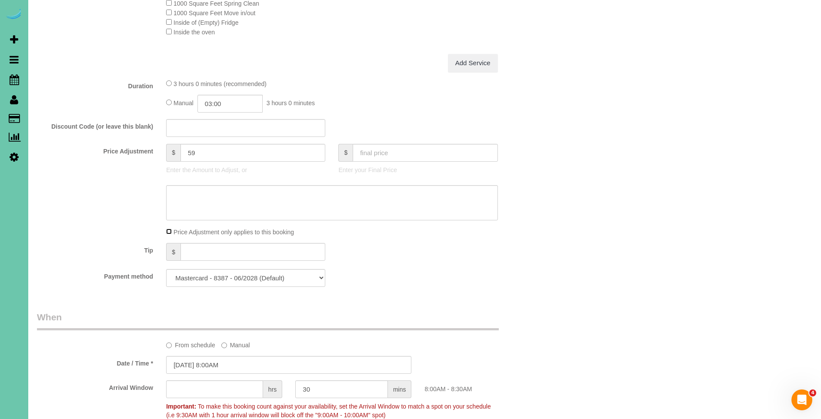
scroll to position [0, 0]
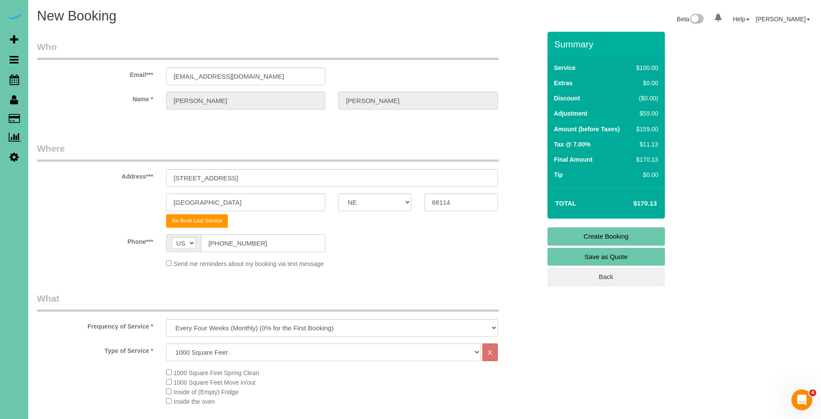
click at [626, 233] on link "Create Booking" at bounding box center [605, 236] width 117 height 18
